Goal: Navigation & Orientation: Find specific page/section

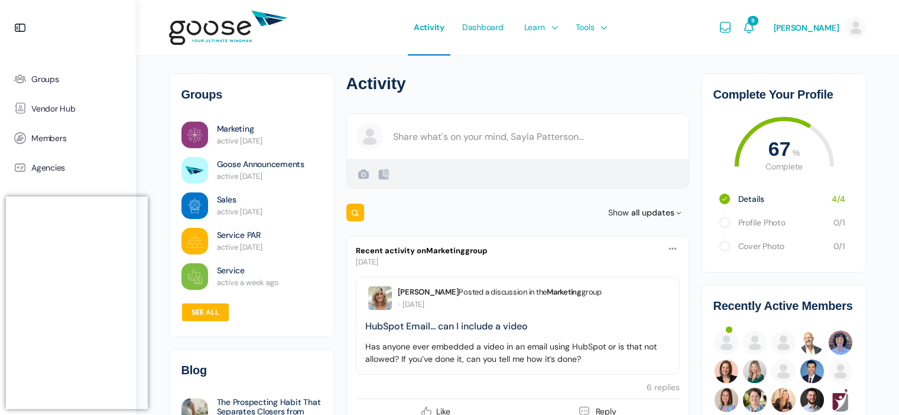
click at [54, 74] on e-page-transition at bounding box center [449, 207] width 899 height 415
click at [38, 77] on e-page-transition at bounding box center [449, 207] width 899 height 415
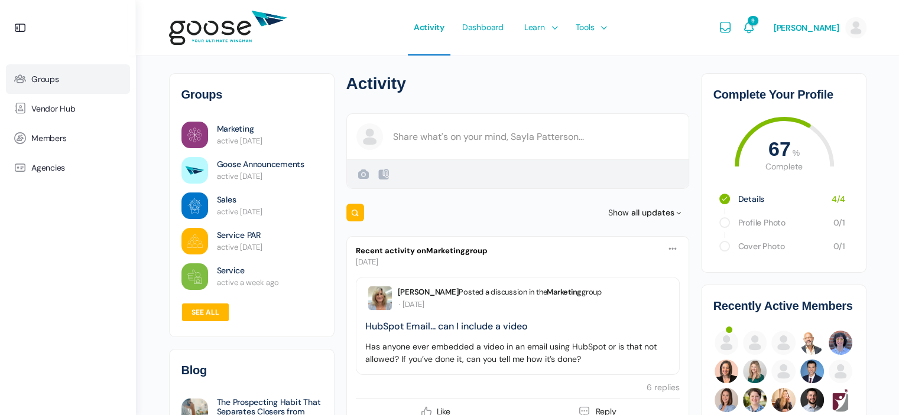
click at [35, 79] on span "Groups" at bounding box center [45, 79] width 28 height 10
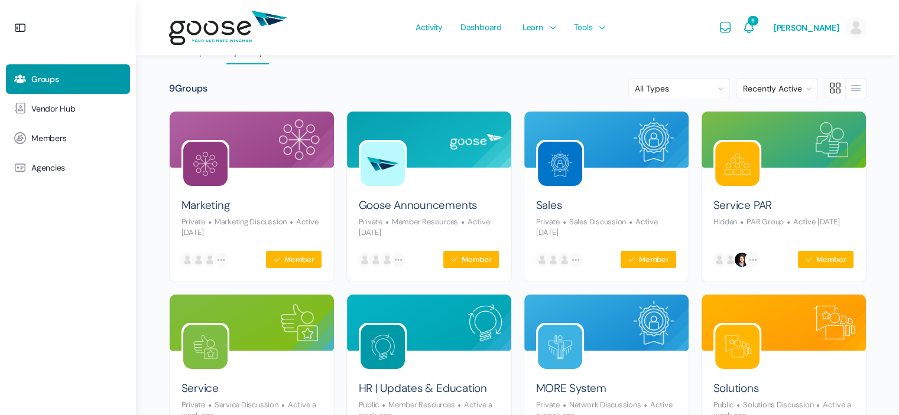
scroll to position [83, 0]
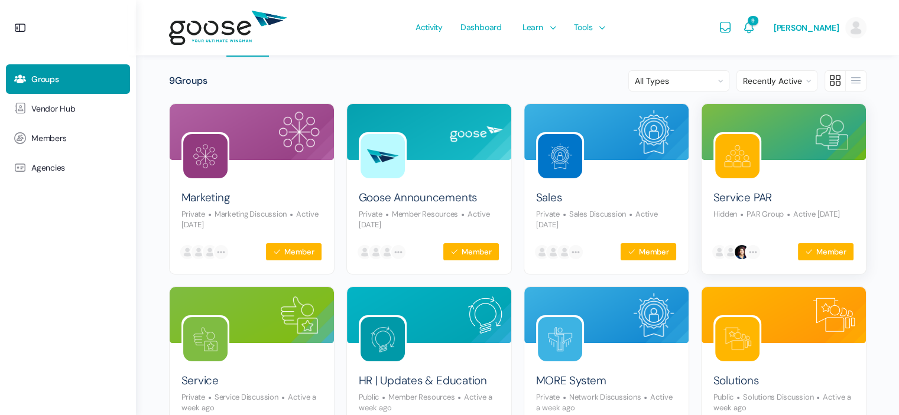
click at [782, 212] on span "PAR Group" at bounding box center [760, 214] width 47 height 10
click at [743, 196] on link "Service PAR" at bounding box center [742, 198] width 58 height 16
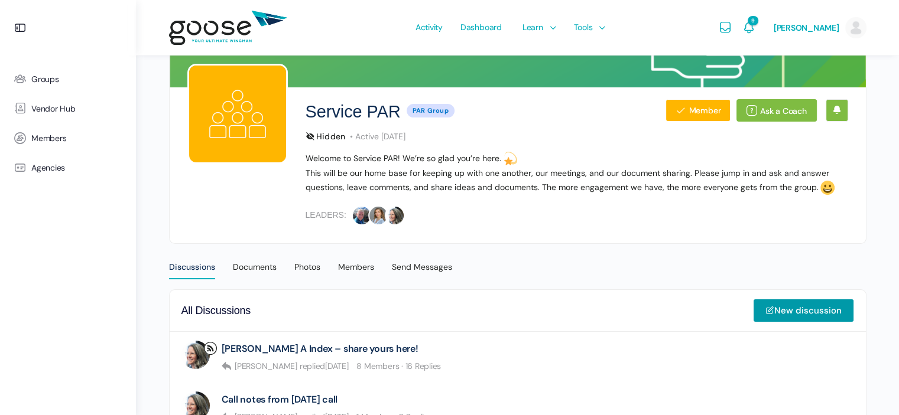
scroll to position [128, 0]
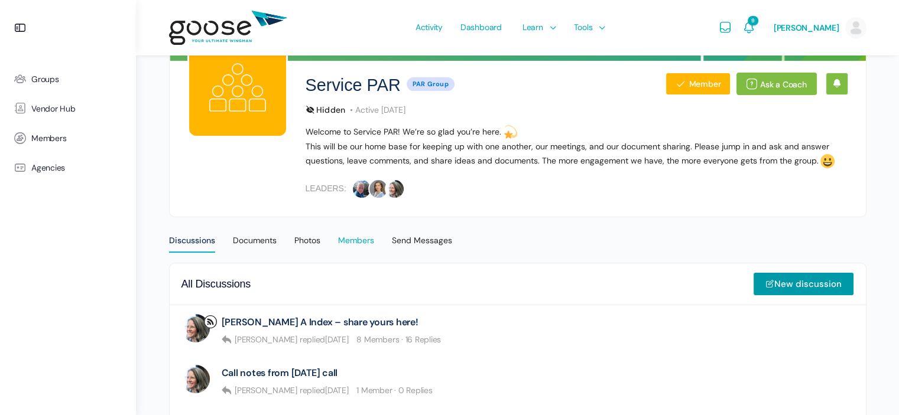
click at [366, 241] on div "Members" at bounding box center [356, 244] width 36 height 18
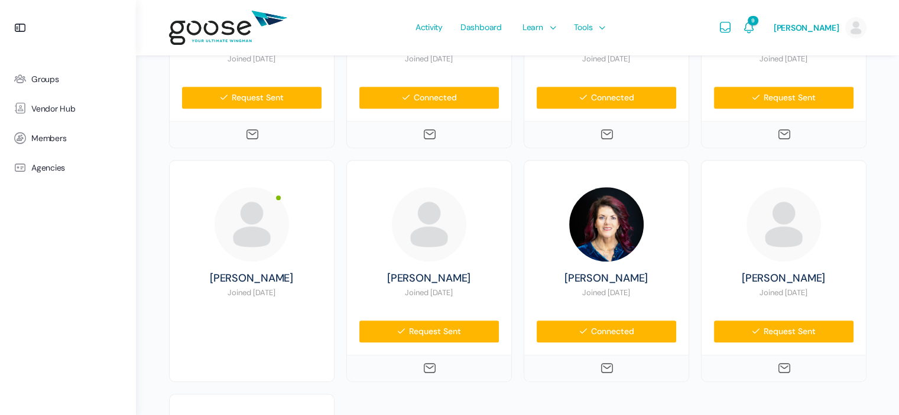
scroll to position [844, 0]
